Goal: Browse casually

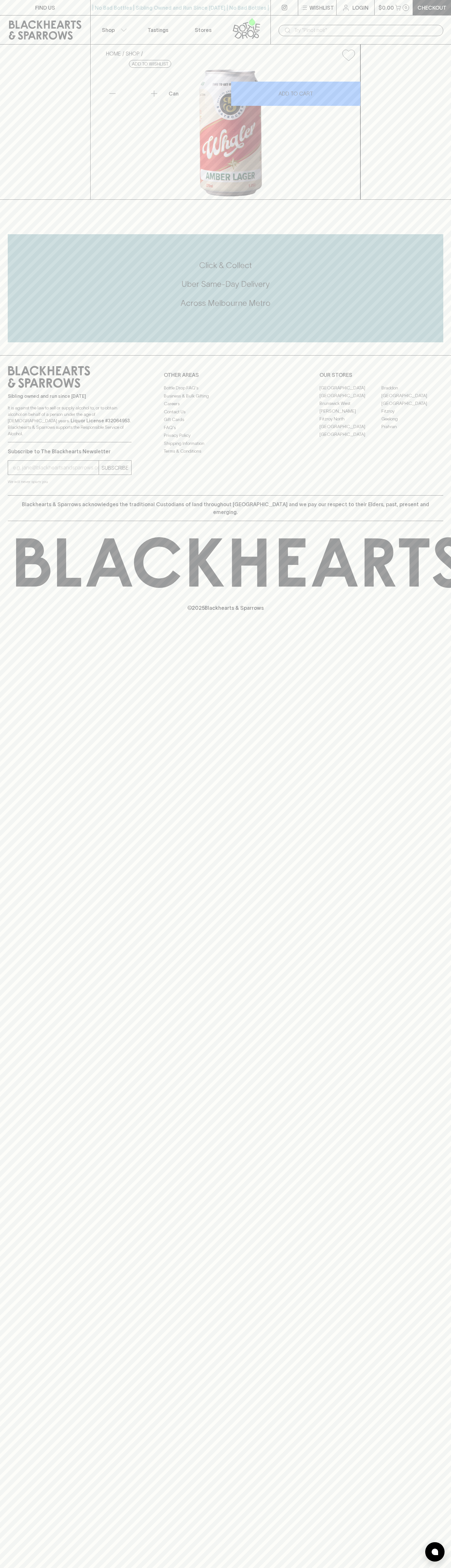
click at [131, 0] on div "| No Bad Bottles | Sibling Owned and Run Since 2006 | No Bad Bottles | Sibling …" at bounding box center [180, 8] width 181 height 16
click at [449, 960] on div "FIND US | No Bad Bottles | Sibling Owned and Run Since 2006 | No Bad Bottles | …" at bounding box center [226, 784] width 451 height 1568
click at [319, 1568] on html "FIND US | No Bad Bottles | Sibling Owned and Run Since 2006 | No Bad Bottles | …" at bounding box center [226, 784] width 451 height 1568
click at [12, 896] on div "FIND US | No Bad Bottles | Sibling Owned and Run Since 2006 | No Bad Bottles | …" at bounding box center [226, 784] width 451 height 1568
